Goal: Find specific page/section: Locate item on page

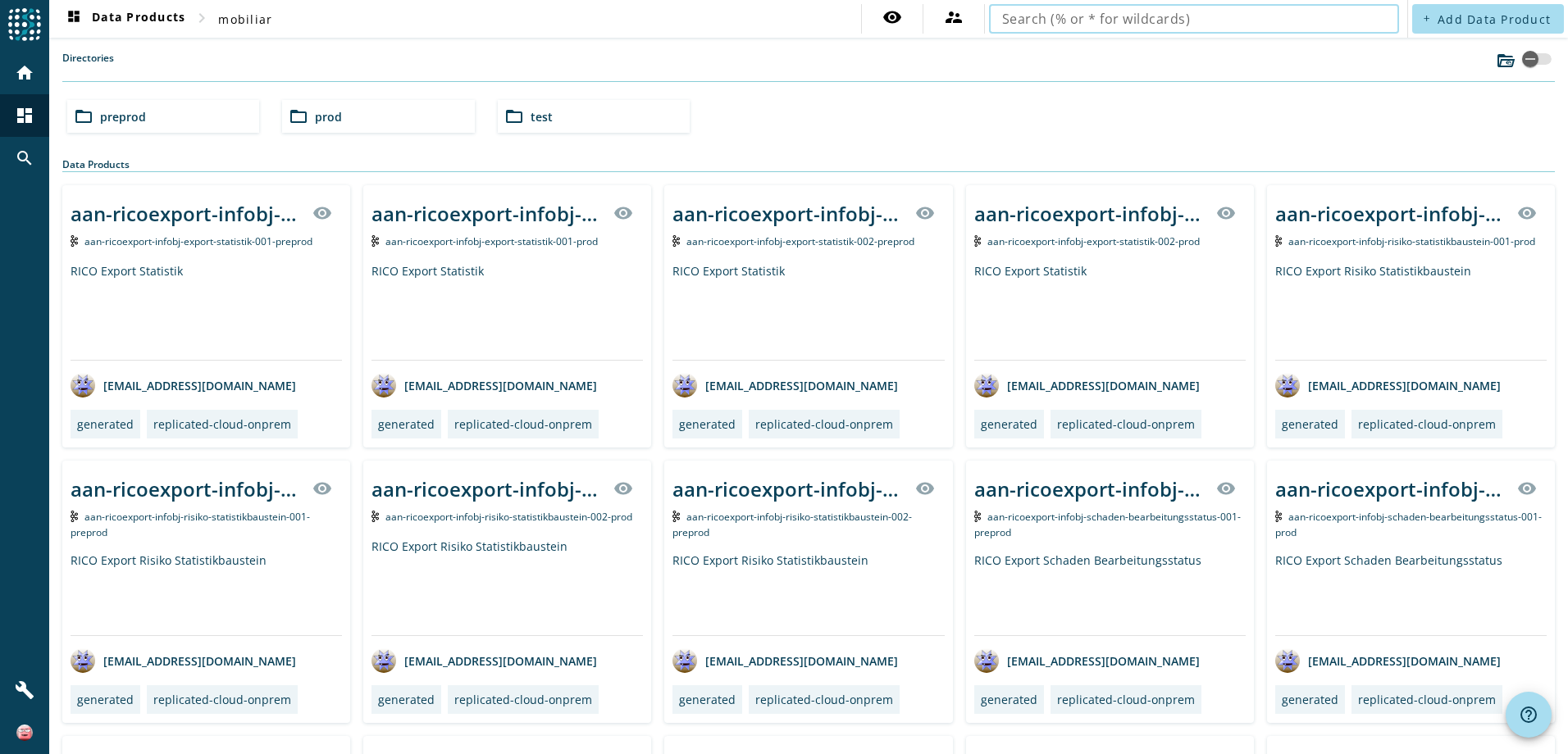
click at [1289, 19] on input "text" at bounding box center [1194, 19] width 384 height 20
type input "vpv-vertrag-infobj"
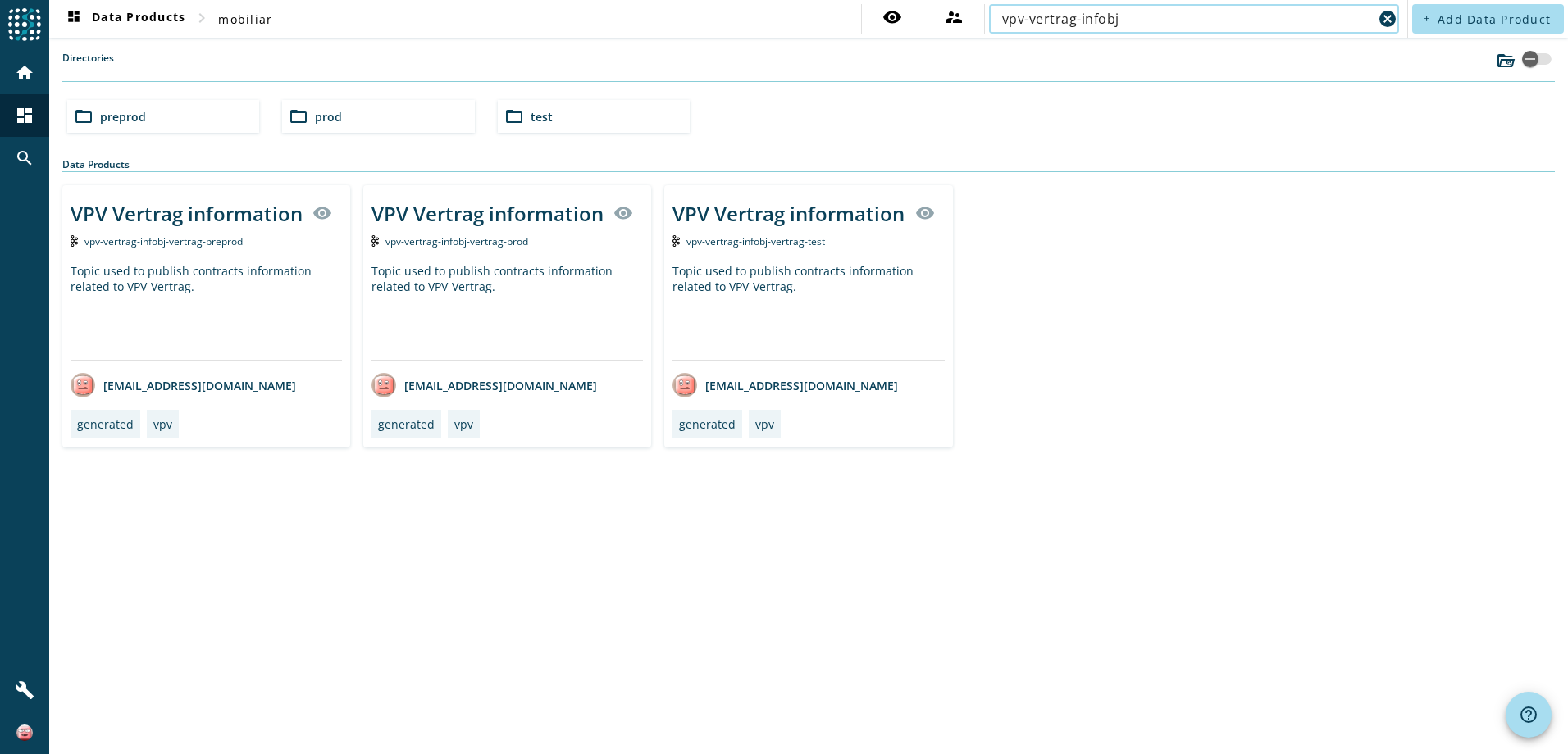
click at [356, 118] on div "folder_open prod" at bounding box center [378, 116] width 192 height 33
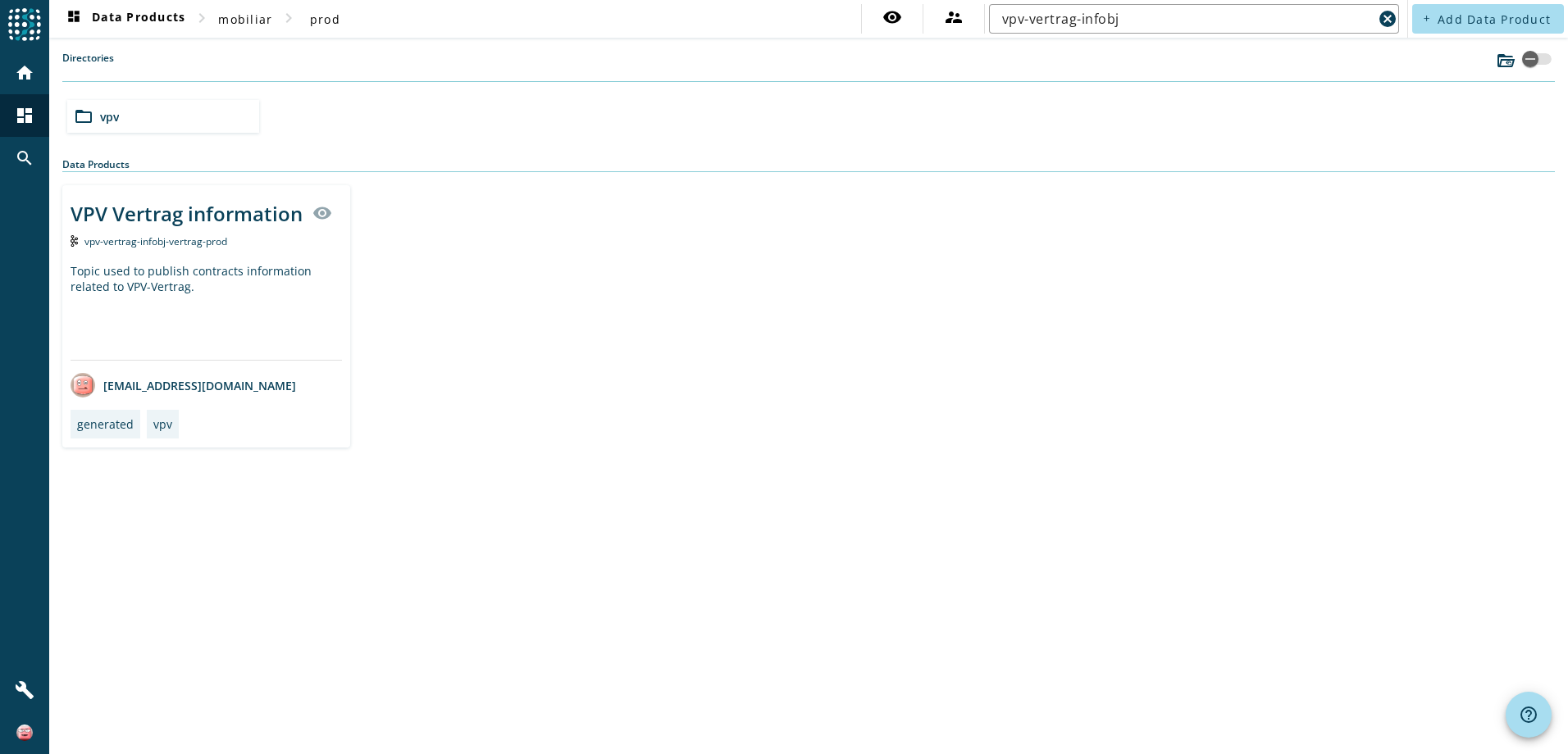
click at [144, 246] on span "vpv-vertrag-infobj-vertrag-prod" at bounding box center [155, 241] width 143 height 14
